Goal: Information Seeking & Learning: Learn about a topic

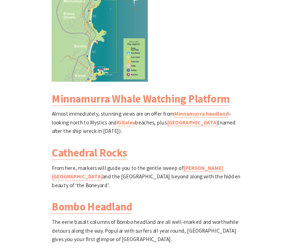
scroll to position [741, 0]
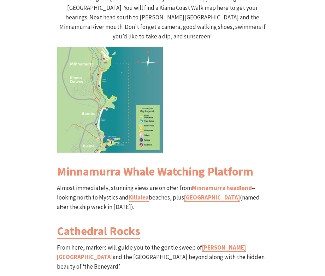
click at [103, 86] on img at bounding box center [110, 100] width 106 height 106
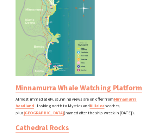
scroll to position [171, 170]
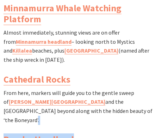
drag, startPoint x: 94, startPoint y: 91, endPoint x: 126, endPoint y: 102, distance: 34.4
click at [125, 102] on div "North Section Minnamurra River to Kiama Blowhole Walk Grade: Medium Distance: 8…" at bounding box center [81, 21] width 162 height 522
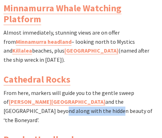
drag, startPoint x: 107, startPoint y: 85, endPoint x: 153, endPoint y: 85, distance: 45.5
click at [153, 89] on p "From here, markers will guide you to the gentle sweep of Jones Beach and the Ca…" at bounding box center [81, 107] width 155 height 36
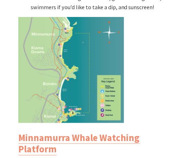
scroll to position [750, 0]
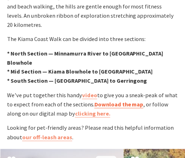
scroll to position [190, 190]
drag, startPoint x: 130, startPoint y: 88, endPoint x: 86, endPoint y: 97, distance: 44.7
